Goal: Transaction & Acquisition: Obtain resource

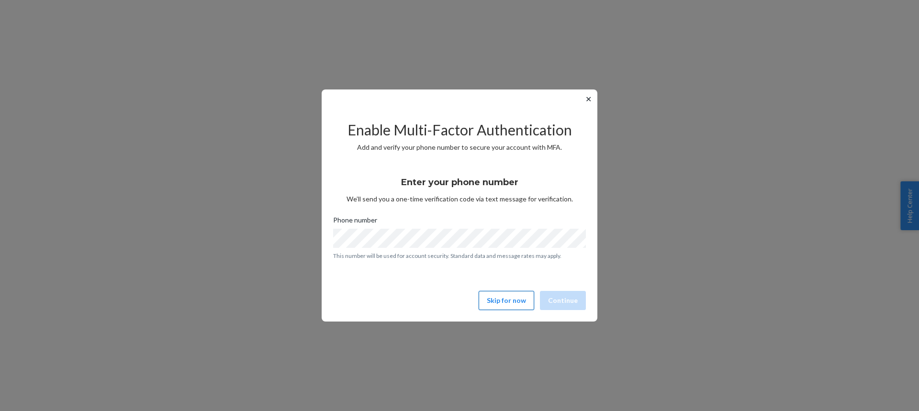
click at [517, 302] on button "Skip for now" at bounding box center [507, 300] width 56 height 19
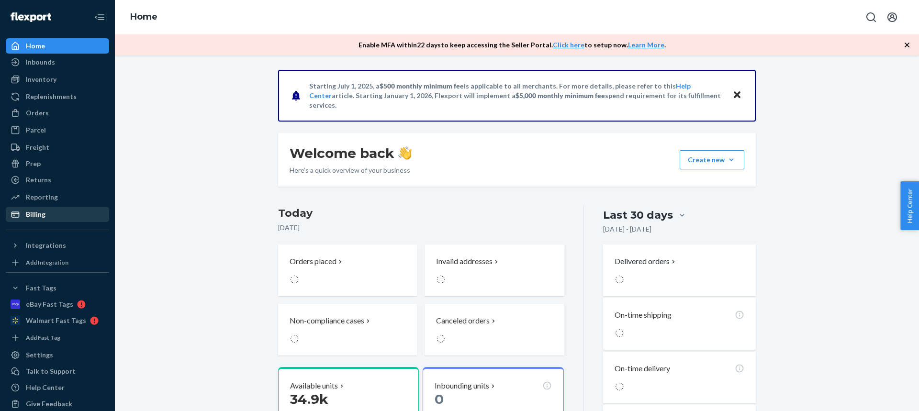
click at [44, 213] on div "Billing" at bounding box center [36, 215] width 20 height 10
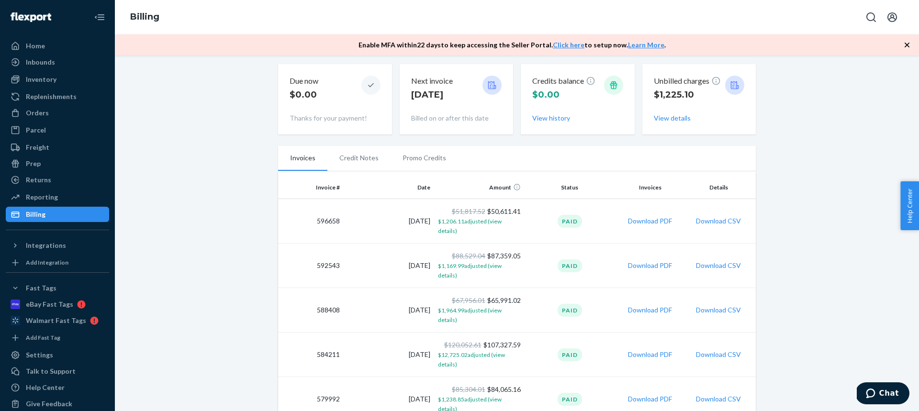
scroll to position [100, 0]
click at [648, 217] on button "Download PDF" at bounding box center [650, 221] width 44 height 10
